Goal: Task Accomplishment & Management: Manage account settings

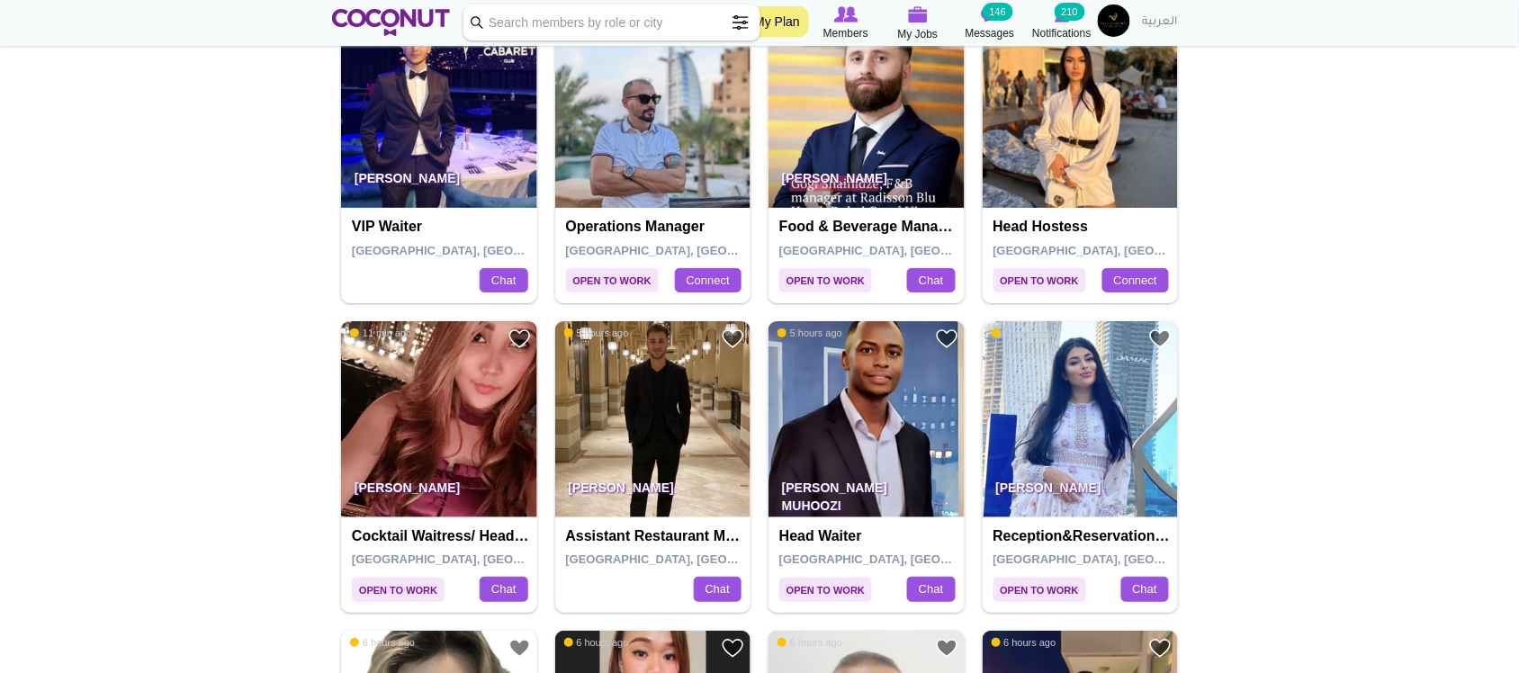
scroll to position [2999, 0]
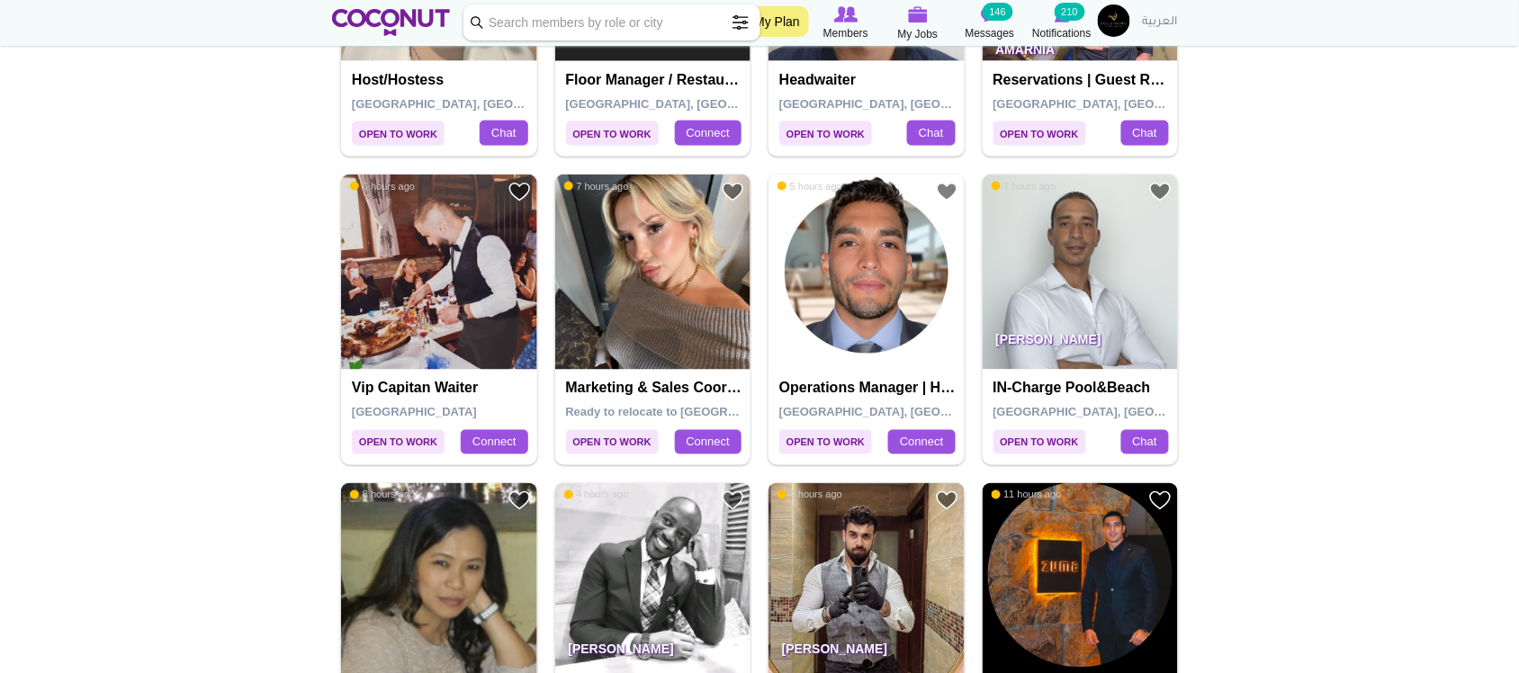
scroll to position [2398, 0]
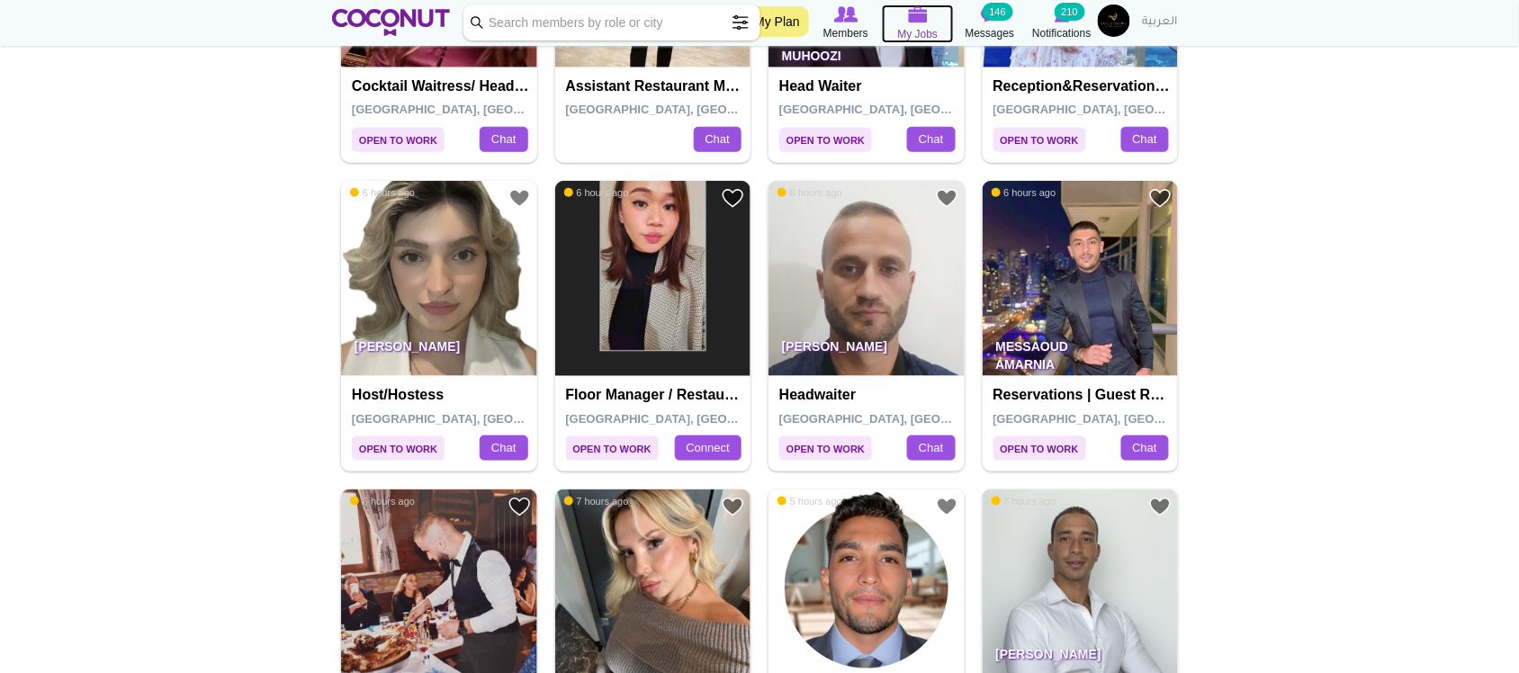
click at [893, 22] on icon at bounding box center [918, 14] width 72 height 21
